Goal: Task Accomplishment & Management: Complete application form

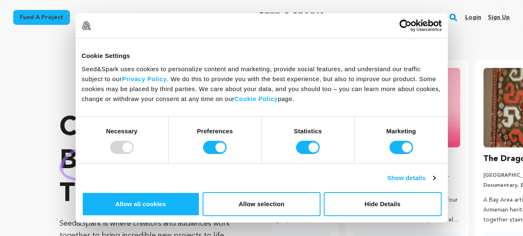
scroll to position [0, 136]
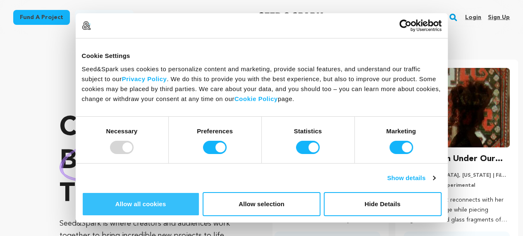
click at [200, 192] on button "Allow all cookies" at bounding box center [141, 204] width 118 height 24
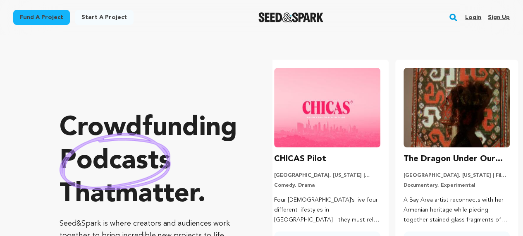
click at [495, 17] on link "Sign up" at bounding box center [499, 17] width 22 height 13
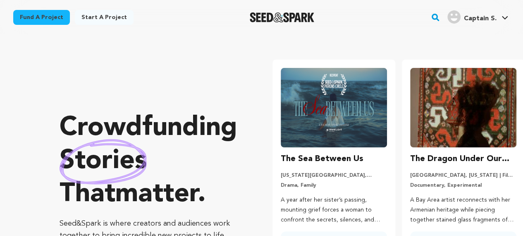
click at [475, 15] on span "Captain S." at bounding box center [480, 18] width 33 height 7
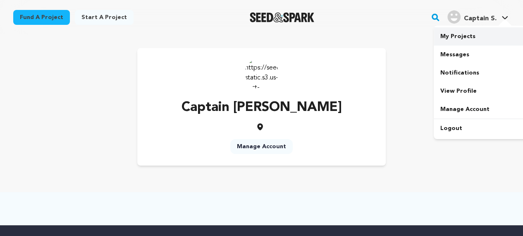
click at [448, 38] on link "My Projects" at bounding box center [480, 36] width 93 height 18
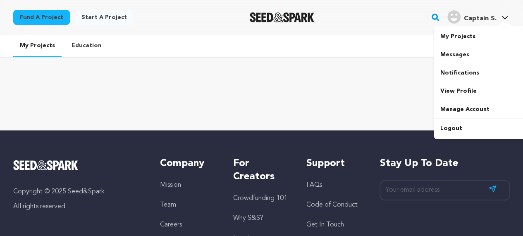
click at [475, 20] on span "Captain S." at bounding box center [480, 18] width 33 height 7
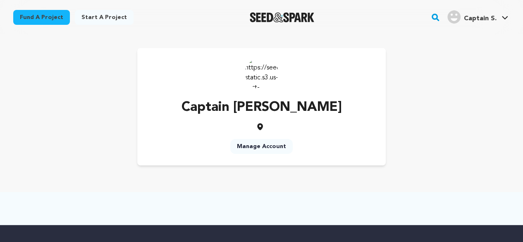
click at [255, 144] on link "Manage Account" at bounding box center [261, 146] width 62 height 15
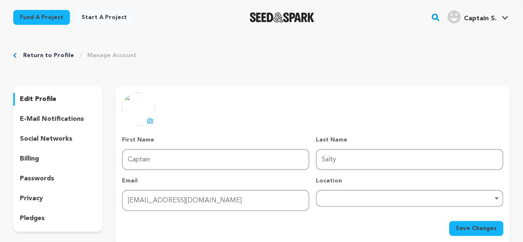
click at [145, 116] on img at bounding box center [138, 109] width 33 height 33
click at [151, 121] on icon at bounding box center [150, 121] width 3 height 2
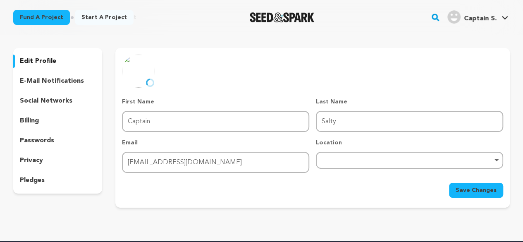
scroll to position [83, 0]
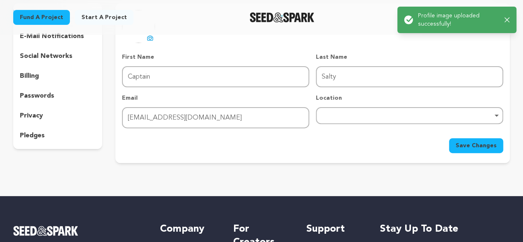
click at [343, 119] on div "Remove item" at bounding box center [409, 115] width 187 height 17
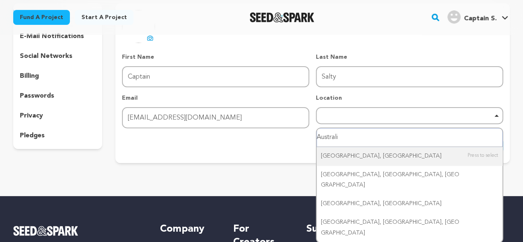
type input "Australia"
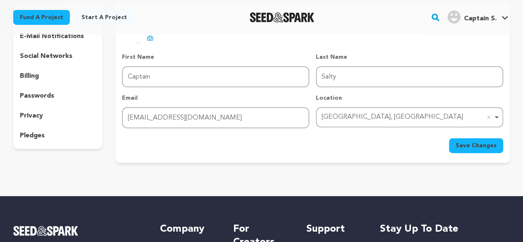
click at [484, 143] on span "Save Changes" at bounding box center [476, 145] width 41 height 8
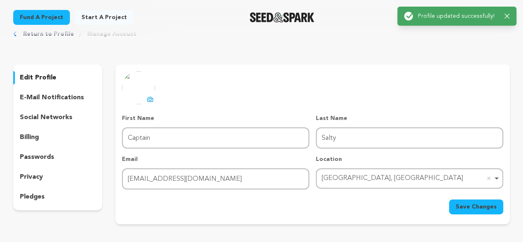
scroll to position [0, 0]
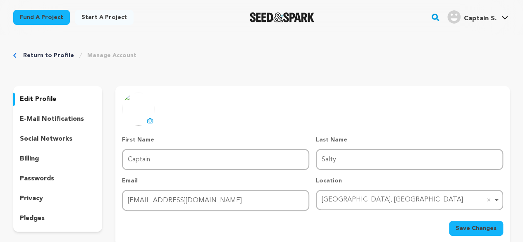
click at [45, 133] on div "social networks" at bounding box center [57, 138] width 89 height 13
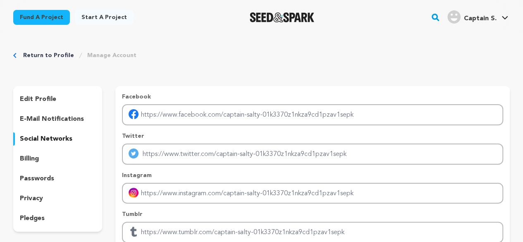
click at [41, 139] on p "social networks" at bounding box center [46, 139] width 52 height 10
click at [43, 121] on p "e-mail notifications" at bounding box center [52, 119] width 64 height 10
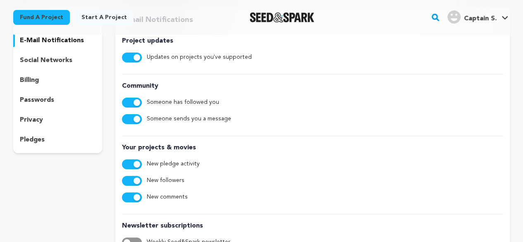
scroll to position [41, 0]
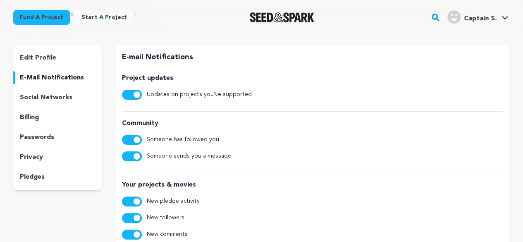
click at [30, 177] on p "pledges" at bounding box center [32, 177] width 25 height 10
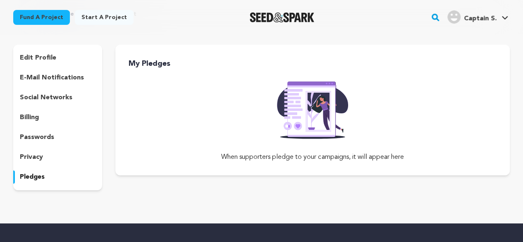
click at [43, 57] on p "edit profile" at bounding box center [38, 58] width 36 height 10
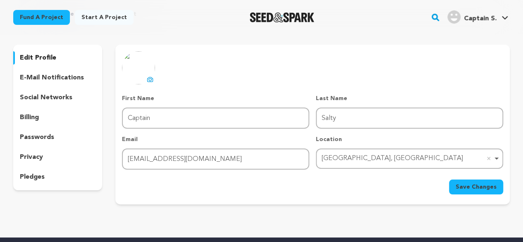
drag, startPoint x: 475, startPoint y: 188, endPoint x: 470, endPoint y: 184, distance: 6.5
click at [475, 187] on span "Save Changes" at bounding box center [476, 187] width 41 height 8
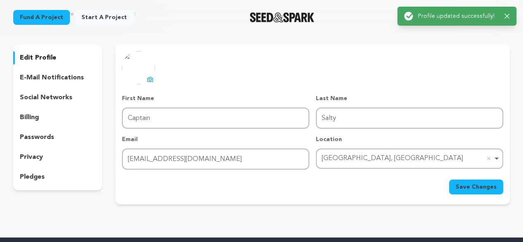
click at [93, 20] on link "Start a project" at bounding box center [104, 17] width 59 height 15
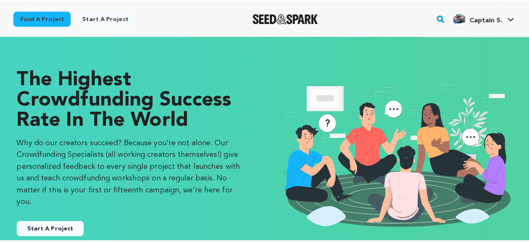
scroll to position [124, 0]
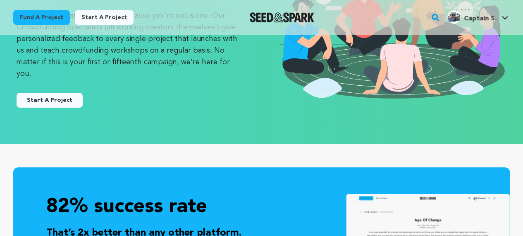
click at [61, 93] on button "Start A Project" at bounding box center [50, 100] width 66 height 15
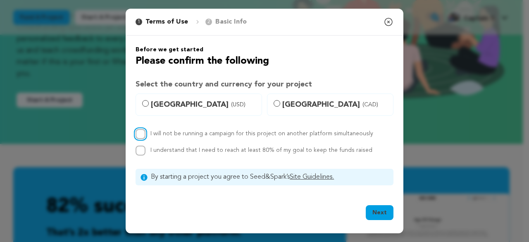
click at [141, 133] on input "I will not be running a campaign for this project on another platform simultane…" at bounding box center [141, 134] width 10 height 10
checkbox input "true"
click at [141, 150] on input "I understand that I need to reach at least 80% of my goal to keep the funds rai…" at bounding box center [141, 150] width 10 height 10
checkbox input "true"
click at [386, 207] on button "Next" at bounding box center [380, 212] width 28 height 15
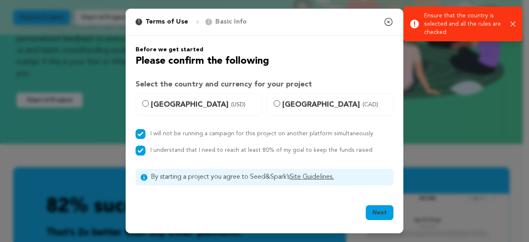
click at [174, 104] on span "United States (USD)" at bounding box center [204, 105] width 106 height 12
click at [149, 104] on input "United States (USD)" at bounding box center [145, 103] width 7 height 7
radio input "true"
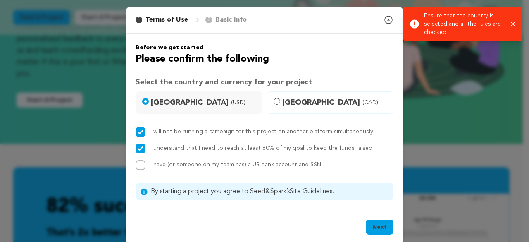
click at [385, 222] on button "Next" at bounding box center [380, 226] width 28 height 15
click at [215, 20] on p "Basic Info" at bounding box center [230, 20] width 31 height 10
click at [275, 101] on input "Canada (CAD)" at bounding box center [277, 101] width 7 height 7
radio input "true"
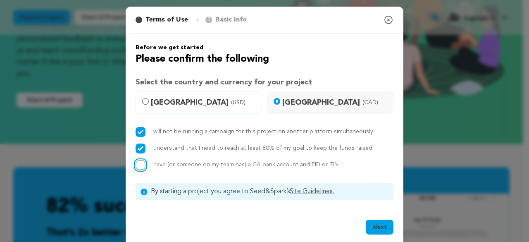
click at [136, 162] on input "I have (or someone on my team has) a CA bank account and PID or TIN" at bounding box center [141, 165] width 10 height 10
checkbox input "true"
click at [372, 231] on button "Next" at bounding box center [380, 226] width 28 height 15
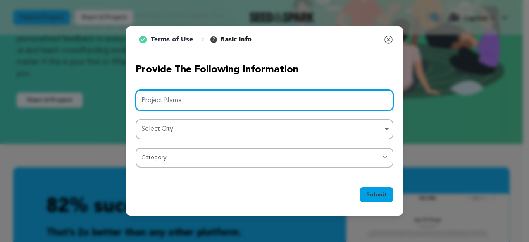
click at [169, 93] on input "Project Name" at bounding box center [265, 100] width 258 height 21
paste input "automotive cleaning products"
drag, startPoint x: 142, startPoint y: 101, endPoint x: 138, endPoint y: 102, distance: 4.6
click at [125, 105] on div "1 Terms of Use 2 Basic Info You started your project! Close modal Provide the f…" at bounding box center [264, 121] width 529 height 242
drag, startPoint x: 143, startPoint y: 100, endPoint x: 132, endPoint y: 103, distance: 10.9
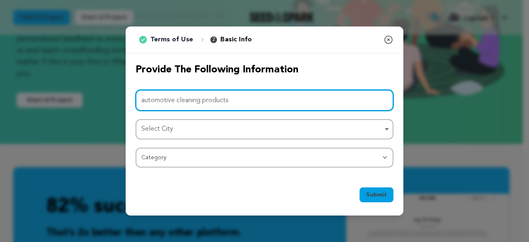
click at [133, 103] on div "Provide the following information Project Name automotive cleaning products Sel…" at bounding box center [265, 115] width 278 height 124
click at [167, 128] on div "Select City Remove item" at bounding box center [261, 129] width 241 height 12
type input "Automotive cleaning products"
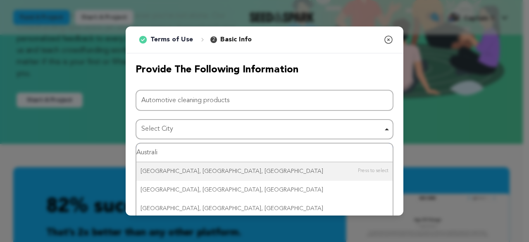
type input "Australia"
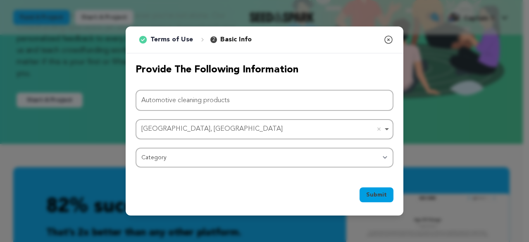
click at [171, 146] on div "Project Name Automotive cleaning products Australia, Bolivia Australia, Bolivia…" at bounding box center [265, 129] width 258 height 78
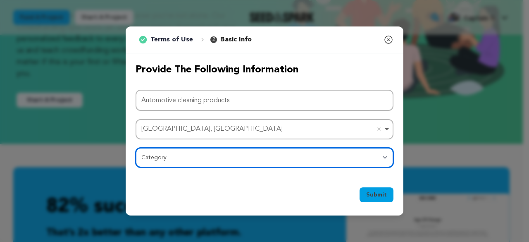
click at [171, 162] on select "Category Film Feature Film Short Series Film Festival Company Music Video VR Ex…" at bounding box center [265, 158] width 258 height 20
select select "10117"
click at [136, 148] on select "Category Film Feature Film Short Series Film Festival Company Music Video VR Ex…" at bounding box center [265, 158] width 258 height 20
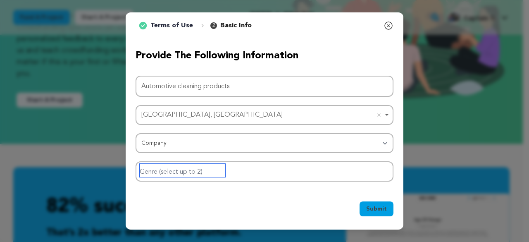
click at [212, 169] on input "Genre (select up to 2)" at bounding box center [183, 170] width 86 height 13
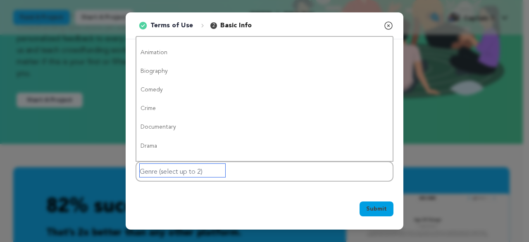
scroll to position [0, 0]
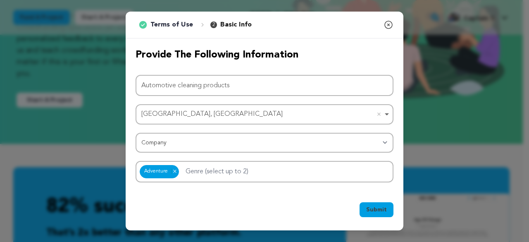
click at [372, 207] on span "Submit" at bounding box center [376, 209] width 21 height 8
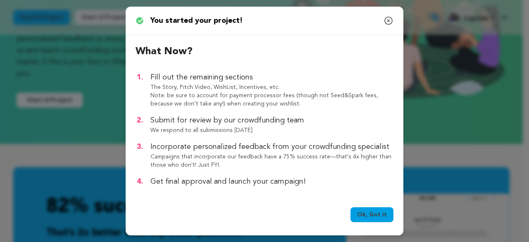
click at [371, 218] on link "Ok, Got it" at bounding box center [372, 214] width 43 height 15
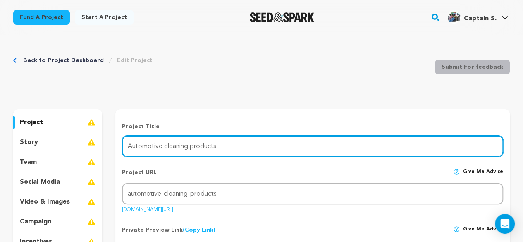
click at [189, 143] on input "Automotive cleaning products" at bounding box center [312, 146] width 381 height 21
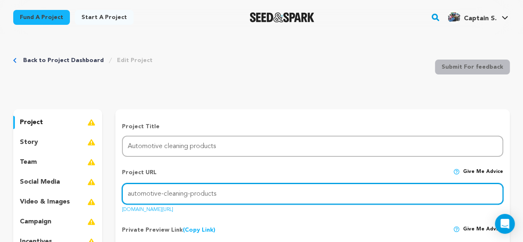
click at [155, 193] on input "automotive-cleaning-products" at bounding box center [312, 193] width 381 height 21
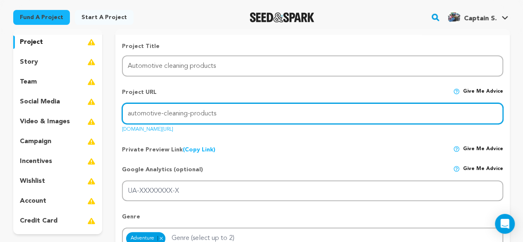
scroll to position [83, 0]
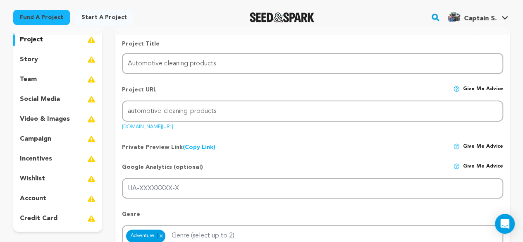
click at [164, 125] on link "seedandspark.com/fund/automotive-cleaning-products" at bounding box center [147, 125] width 51 height 8
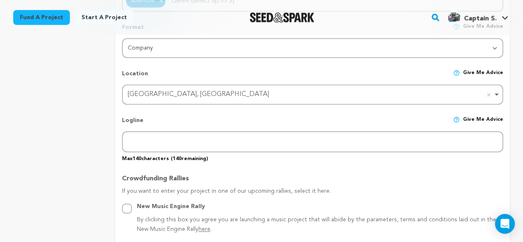
scroll to position [331, 0]
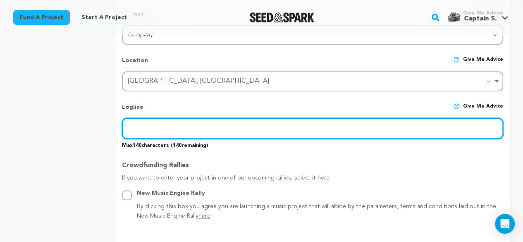
click at [155, 134] on input "text" at bounding box center [312, 128] width 381 height 21
paste input "Get a slick, glossy finish with Spit & Lick Spray Wax. This juicy-scented spray…"
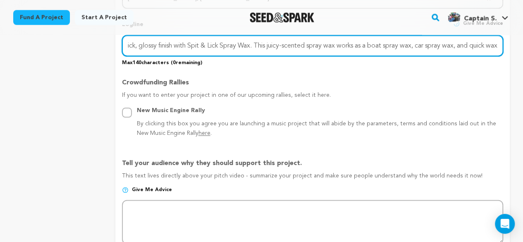
scroll to position [496, 0]
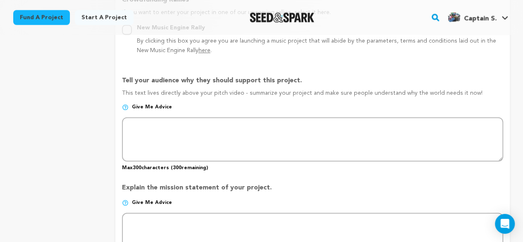
type input "Get a slick, glossy finish with Spit & Lick Spray Wax. This juicy-scented spray…"
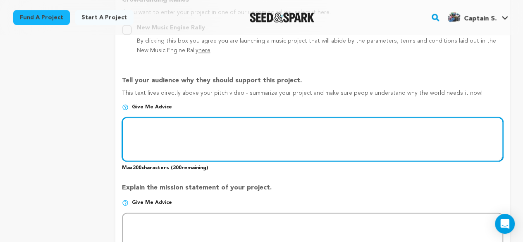
scroll to position [0, 0]
click at [187, 136] on textarea at bounding box center [312, 139] width 381 height 44
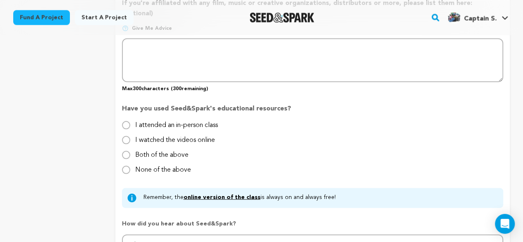
scroll to position [827, 0]
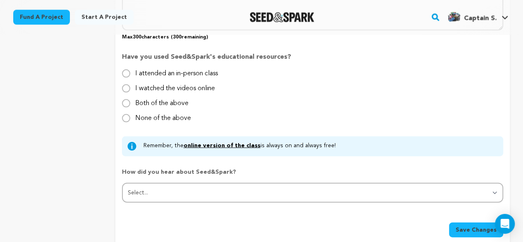
click at [163, 113] on div "None of the above" at bounding box center [163, 118] width 56 height 10
click at [162, 108] on label "None of the above" at bounding box center [163, 114] width 56 height 13
click at [130, 114] on input "None of the above" at bounding box center [126, 118] width 8 height 8
radio input "true"
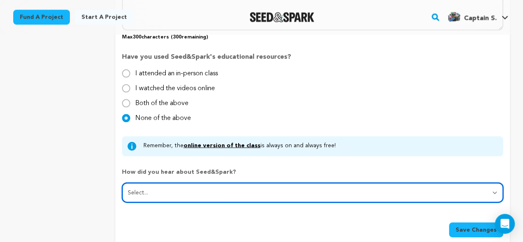
click at [157, 183] on select "Select... From a friend Social media Film festival or film organization Took an…" at bounding box center [312, 193] width 381 height 20
select select "0"
click at [122, 183] on select "Select... From a friend Social media Film festival or film organization Took an…" at bounding box center [312, 193] width 381 height 20
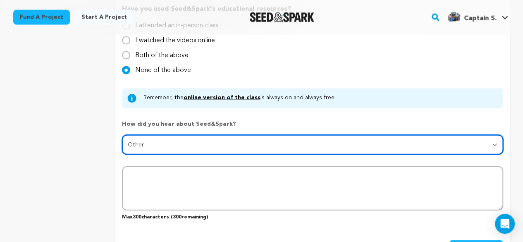
scroll to position [951, 0]
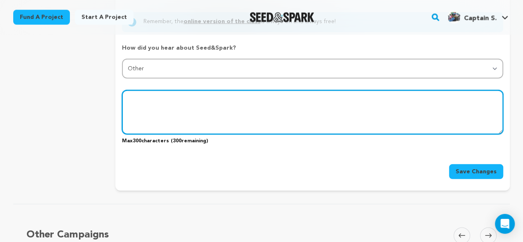
click at [186, 96] on textarea at bounding box center [312, 112] width 381 height 44
type textarea "Google"
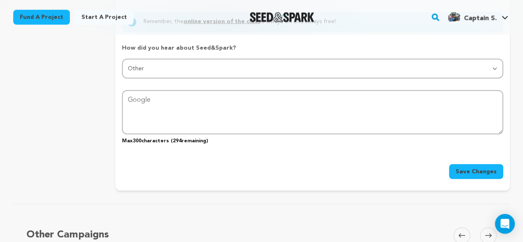
click at [476, 164] on button "Save Changes" at bounding box center [476, 171] width 54 height 15
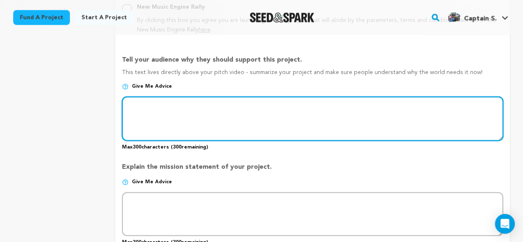
scroll to position [490, 0]
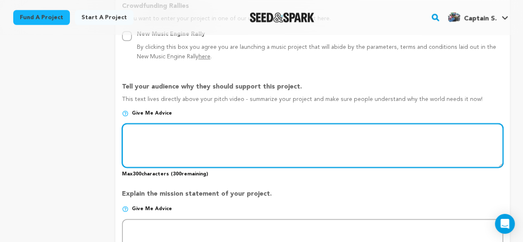
click at [178, 149] on textarea at bounding box center [312, 145] width 381 height 44
paste textarea "Tackle grime with the Sweet Seats Vinyl Cleaning Kit. This powerful vinyl clean…"
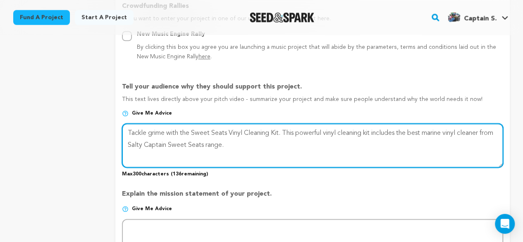
scroll to position [7, 0]
paste textarea "https://saltycaptain.com.au/collections/captains-musket-collection"
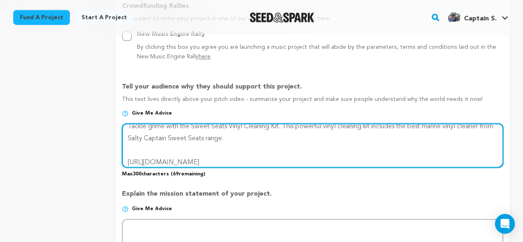
click at [149, 148] on textarea at bounding box center [312, 145] width 381 height 44
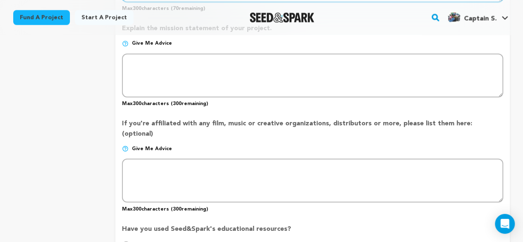
scroll to position [903, 0]
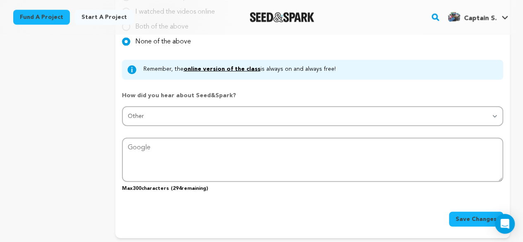
type textarea "Tackle grime with the Sweet Seats Vinyl Cleaning Kit. This powerful vinyl clean…"
click at [472, 215] on span "Save Changes" at bounding box center [476, 219] width 41 height 8
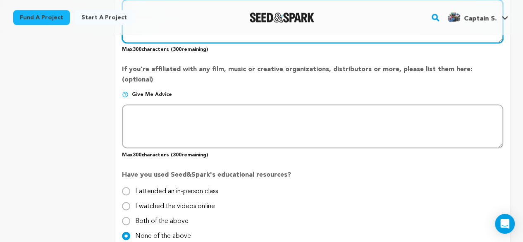
scroll to position [585, 0]
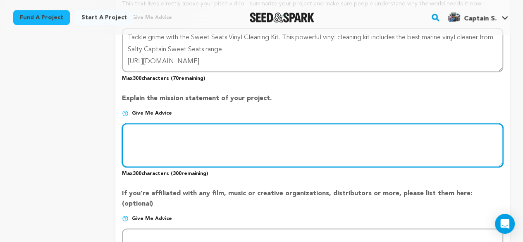
click at [150, 136] on textarea at bounding box center [312, 145] width 381 height 44
paste textarea "Shop the Salty Captain Fishing Shirt in blue & white. This UV protection fishin…"
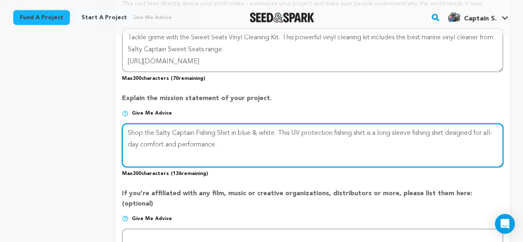
scroll to position [7, 0]
click at [141, 153] on textarea at bounding box center [312, 145] width 381 height 44
paste textarea "https://saltycaptain.com.au/collections/4wd-products"
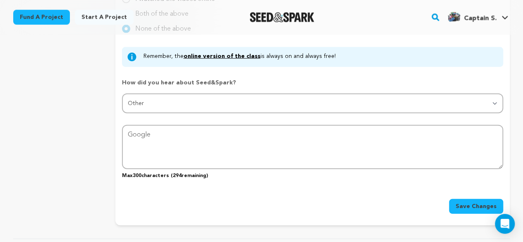
scroll to position [1040, 0]
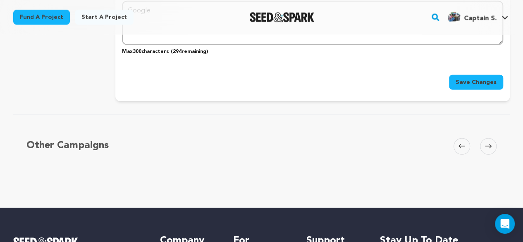
type textarea "Shop the Salty Captain Fishing Shirt in blue & white. This UV protection fishin…"
click at [475, 78] on span "Save Changes" at bounding box center [476, 82] width 41 height 8
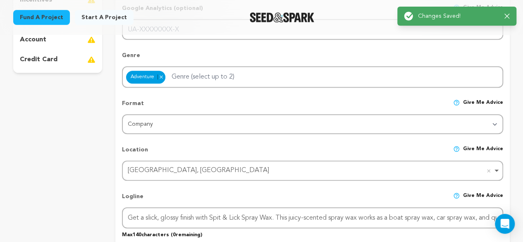
scroll to position [0, 0]
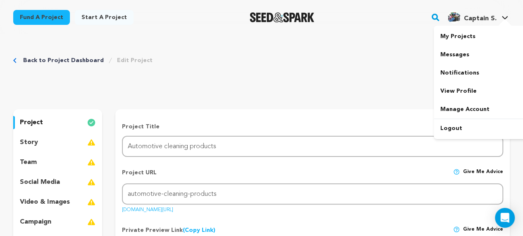
click at [467, 18] on span "Captain S." at bounding box center [480, 18] width 33 height 7
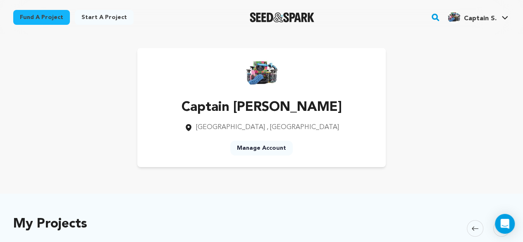
scroll to position [165, 0]
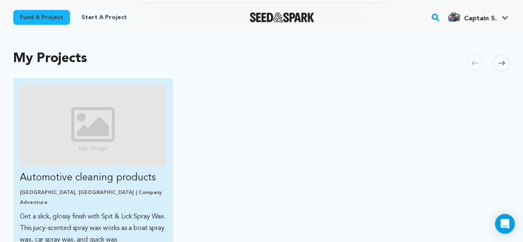
click at [58, 174] on p "Automotive cleaning products" at bounding box center [93, 177] width 146 height 13
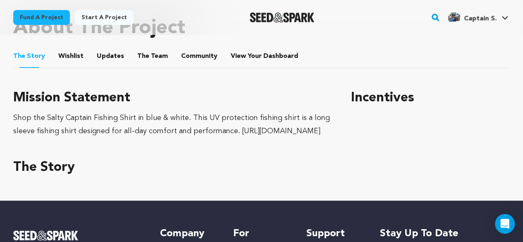
scroll to position [331, 0]
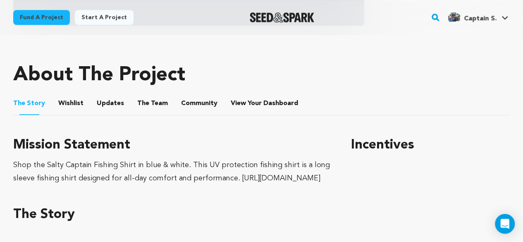
click at [242, 102] on button "View Your Dashboard" at bounding box center [241, 105] width 20 height 20
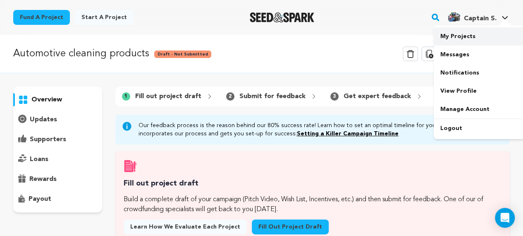
click at [461, 42] on link "My Projects" at bounding box center [480, 36] width 93 height 18
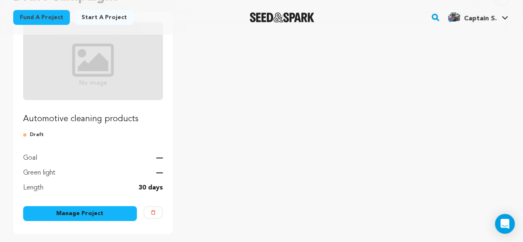
scroll to position [124, 0]
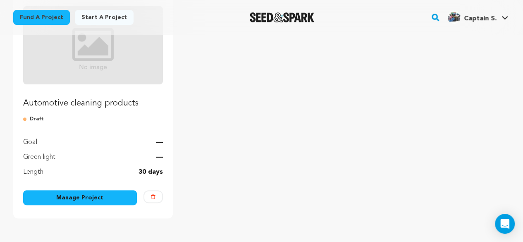
click at [88, 66] on img "Fund Automotive cleaning products" at bounding box center [93, 45] width 140 height 78
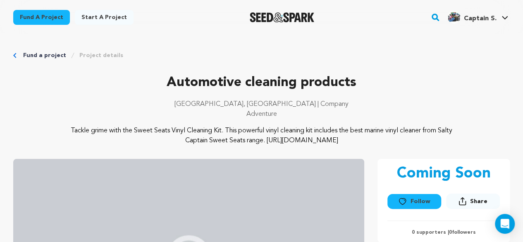
drag, startPoint x: 241, startPoint y: 141, endPoint x: 253, endPoint y: 139, distance: 12.1
click at [253, 139] on p "Tackle grime with the Sweet Seats Vinyl Cleaning Kit. This powerful vinyl clean…" at bounding box center [261, 136] width 397 height 20
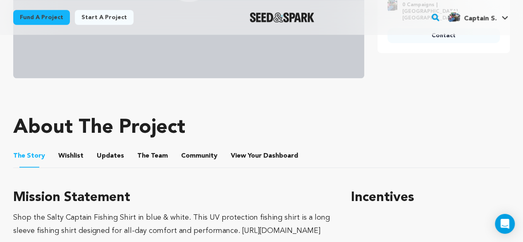
scroll to position [331, 0]
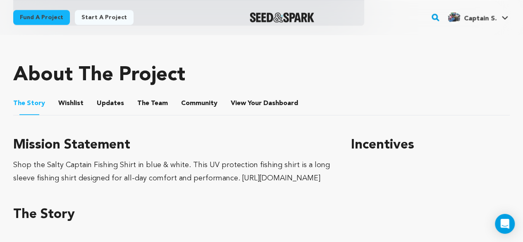
click at [99, 185] on div "Shop the Salty Captain Fishing Shirt in blue & white. This UV protection fishin…" at bounding box center [172, 171] width 318 height 26
